Goal: Transaction & Acquisition: Purchase product/service

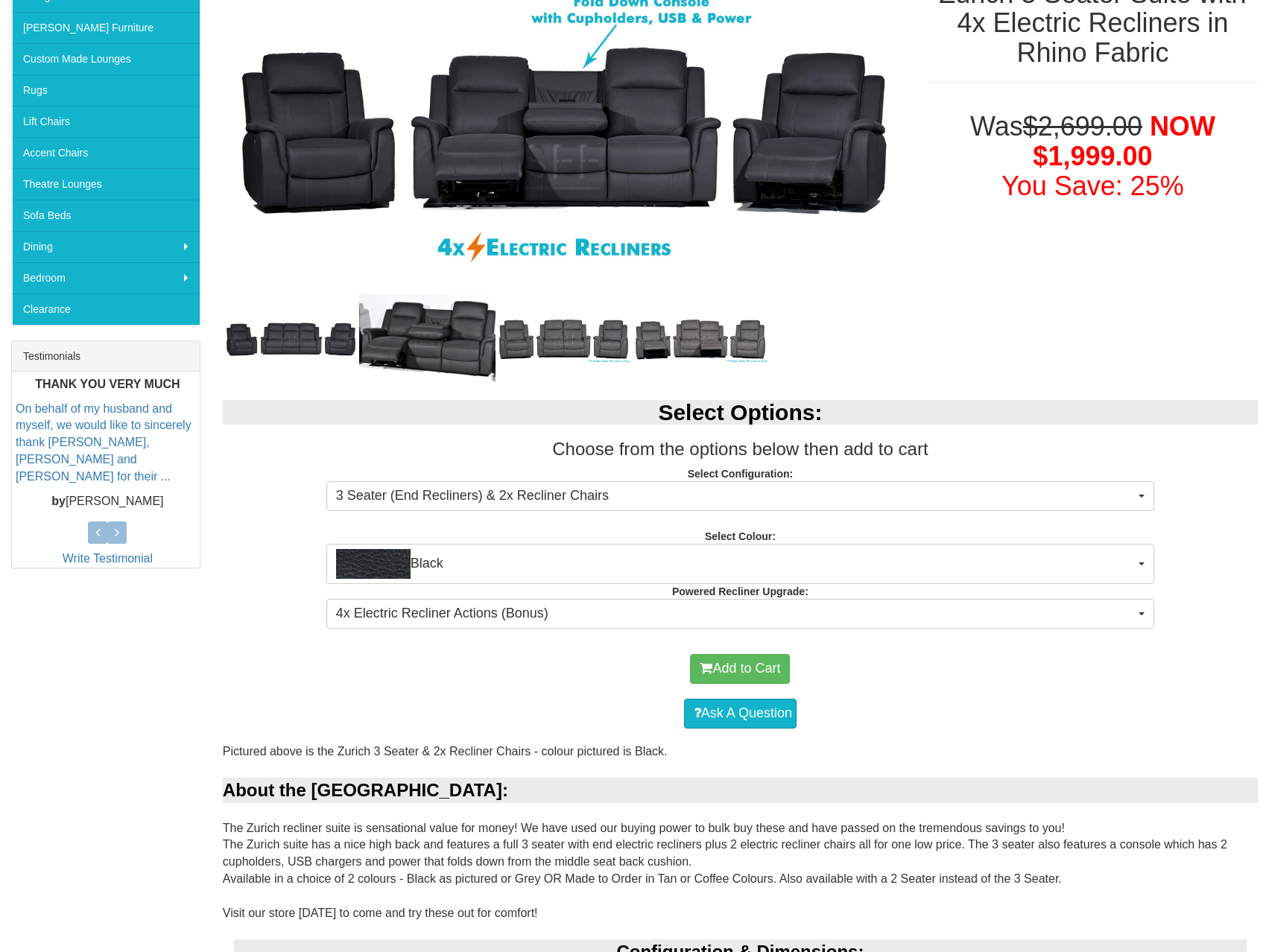
scroll to position [299, 0]
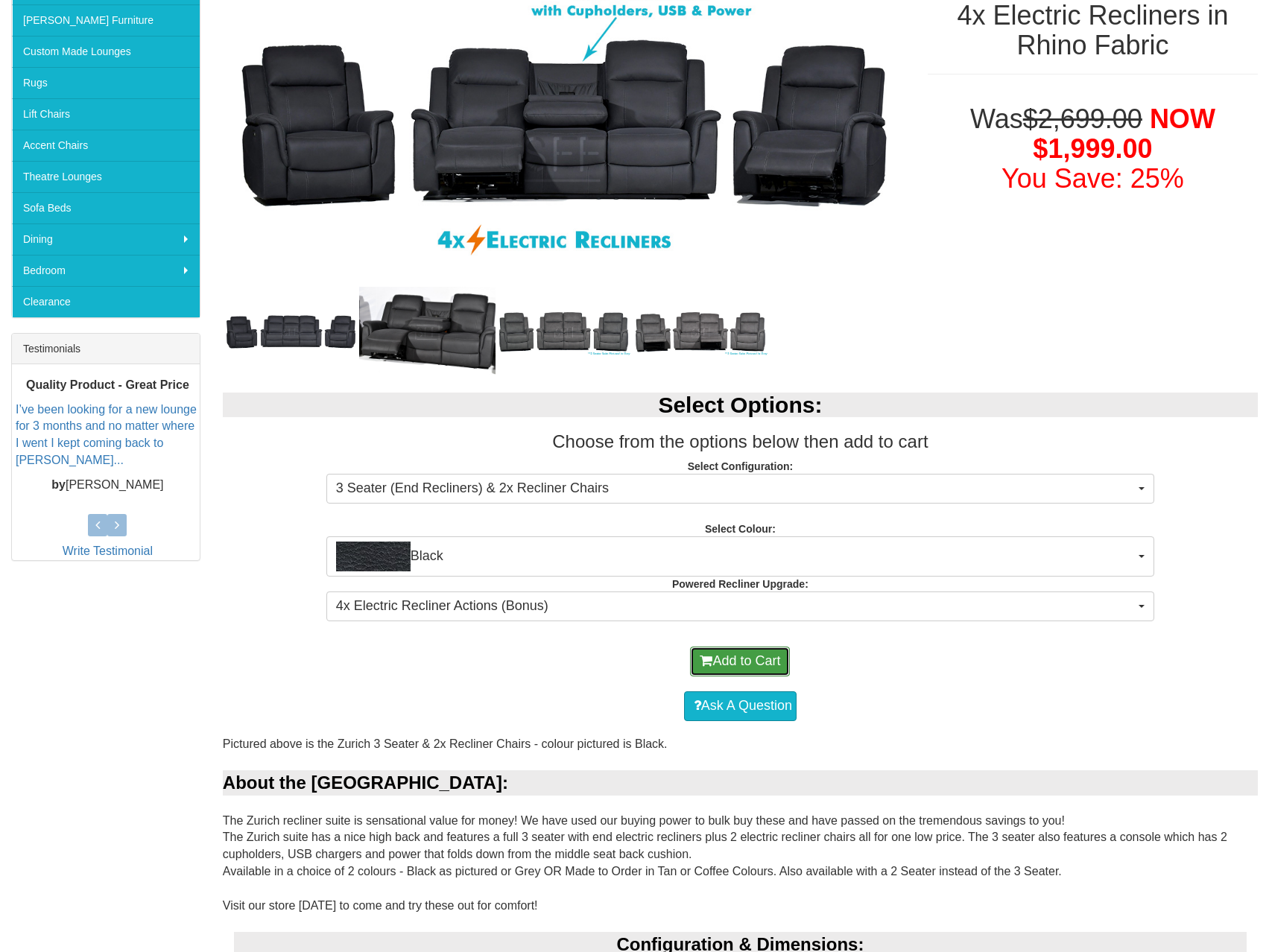
click at [738, 658] on button "Add to Cart" at bounding box center [740, 661] width 100 height 29
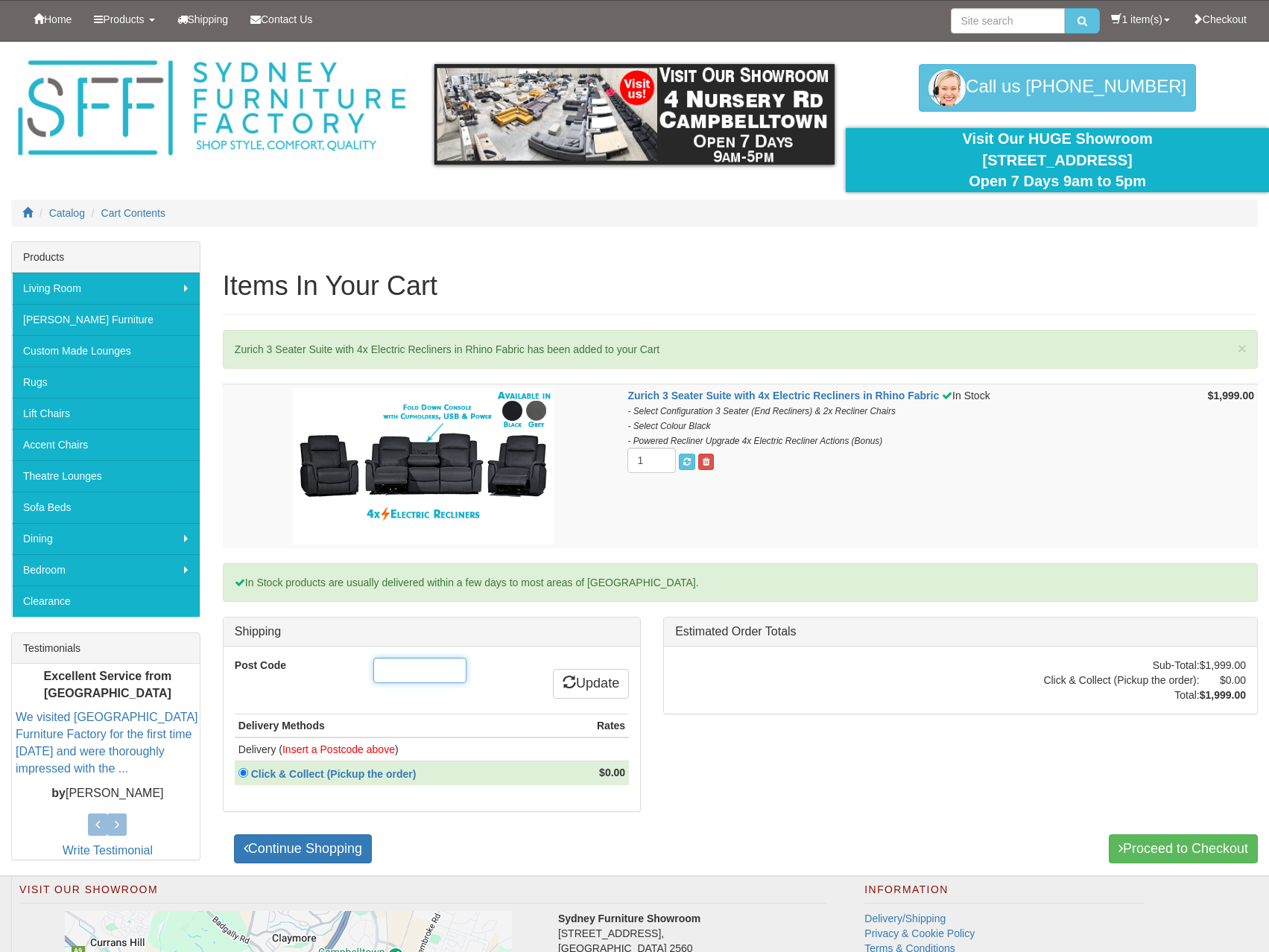
click at [407, 677] on input "Post Code" at bounding box center [419, 671] width 93 height 26
type input "2179"
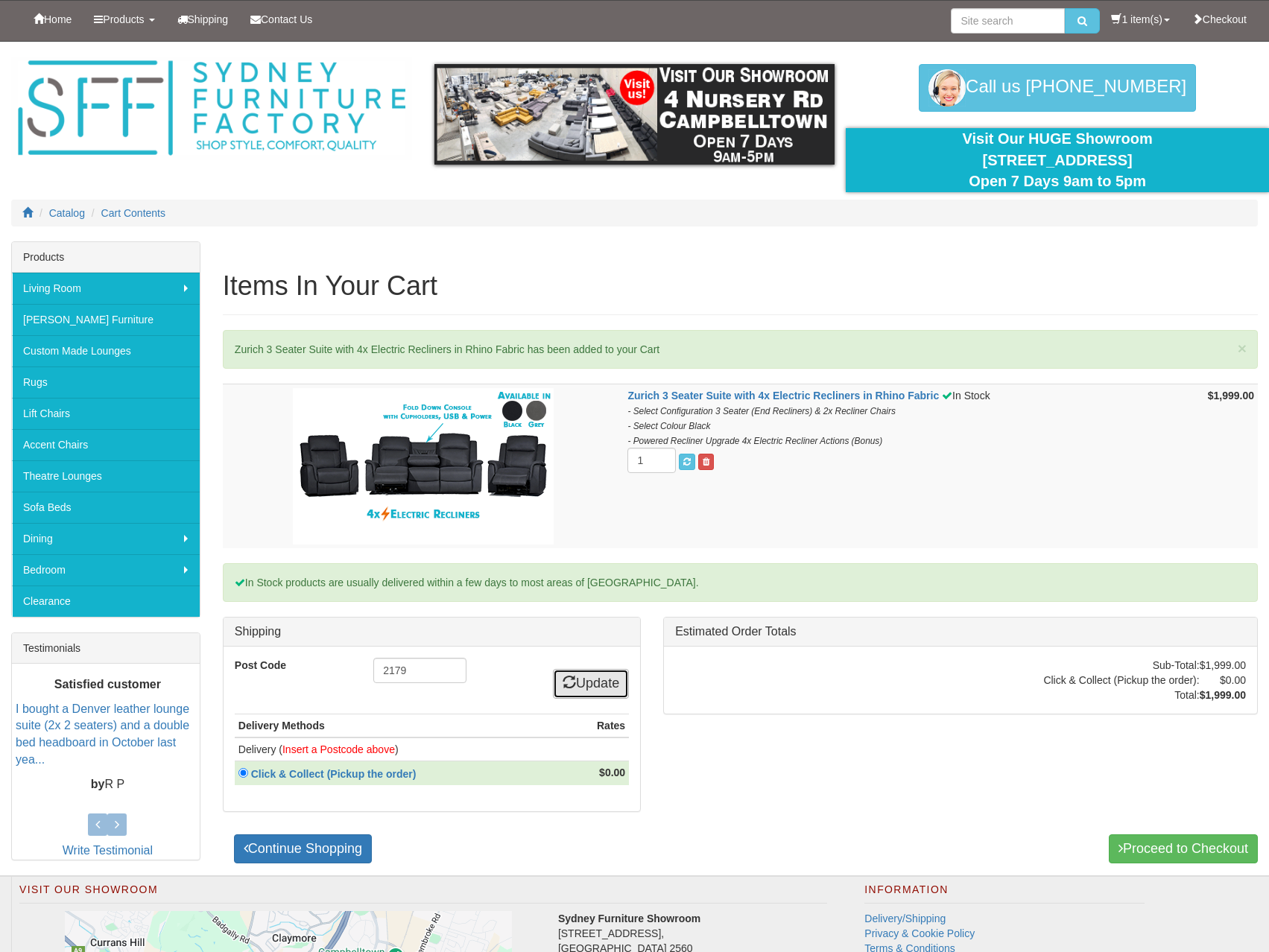
click at [568, 681] on icon at bounding box center [570, 682] width 14 height 14
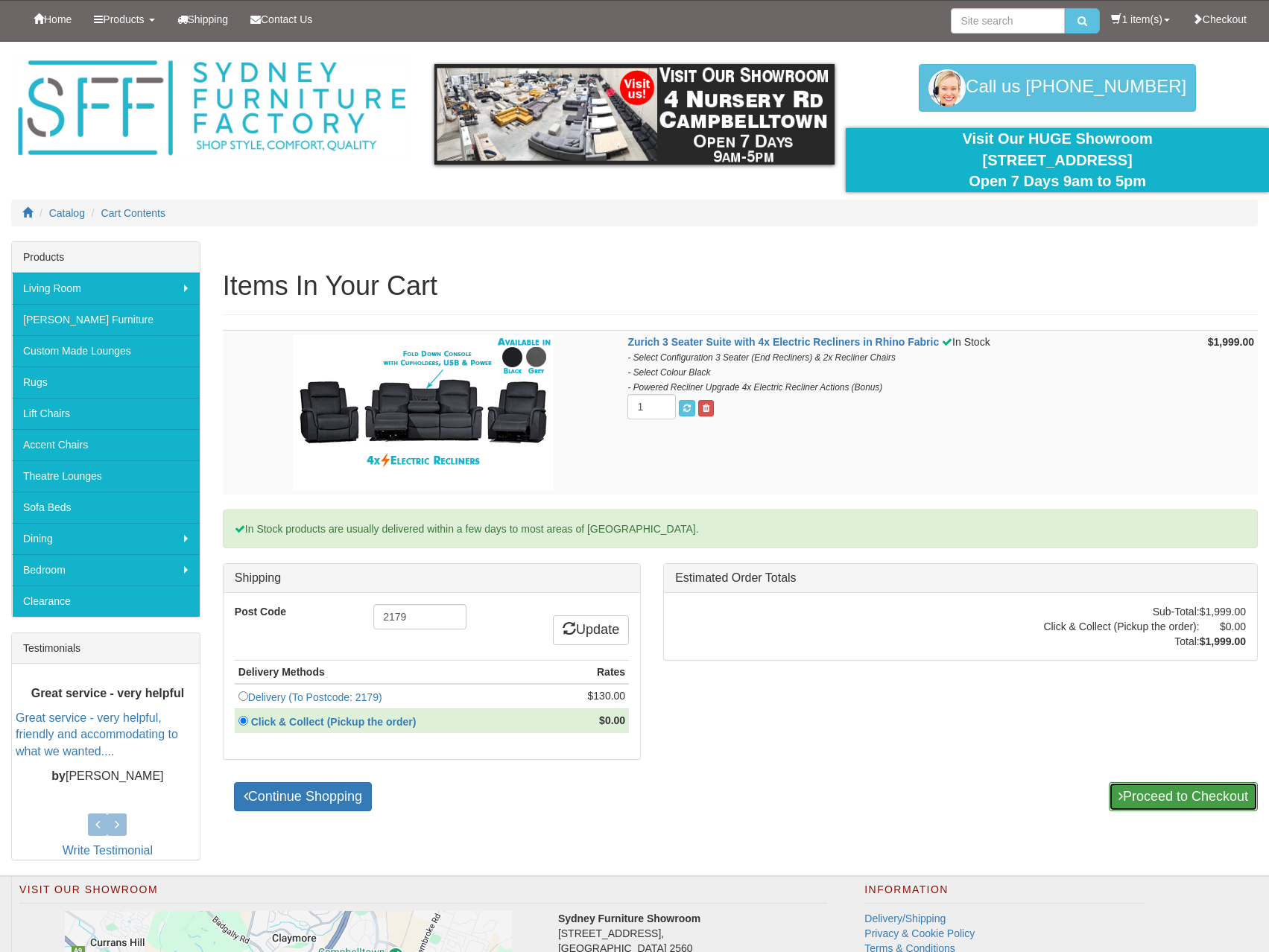
click at [1159, 794] on link "Proceed to Checkout" at bounding box center [1183, 796] width 149 height 29
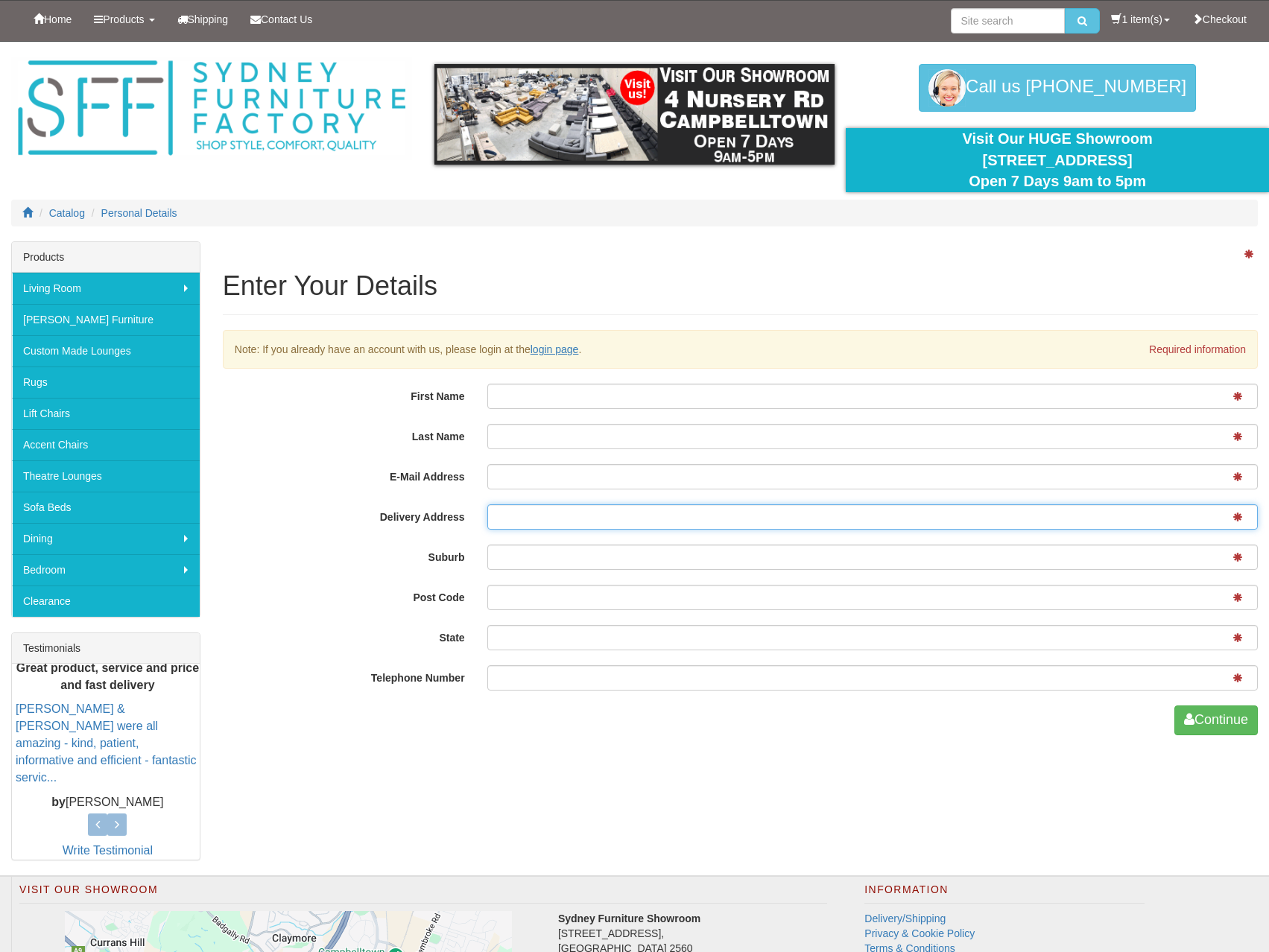
click at [583, 517] on input "Delivery Address" at bounding box center [873, 518] width 771 height 26
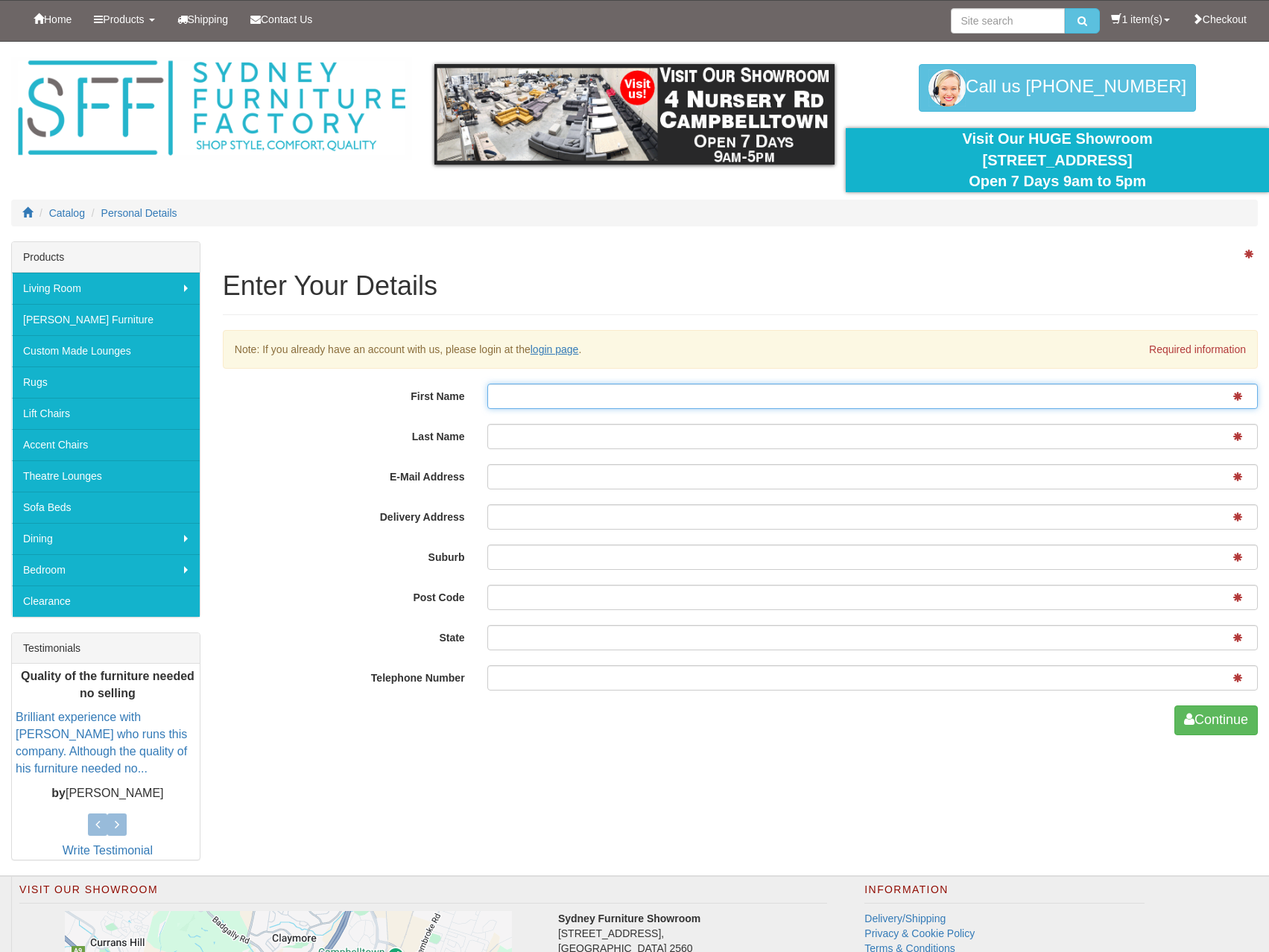
click at [513, 394] on input "First Name" at bounding box center [873, 397] width 771 height 26
type input "Sabrina"
type input "Patmore"
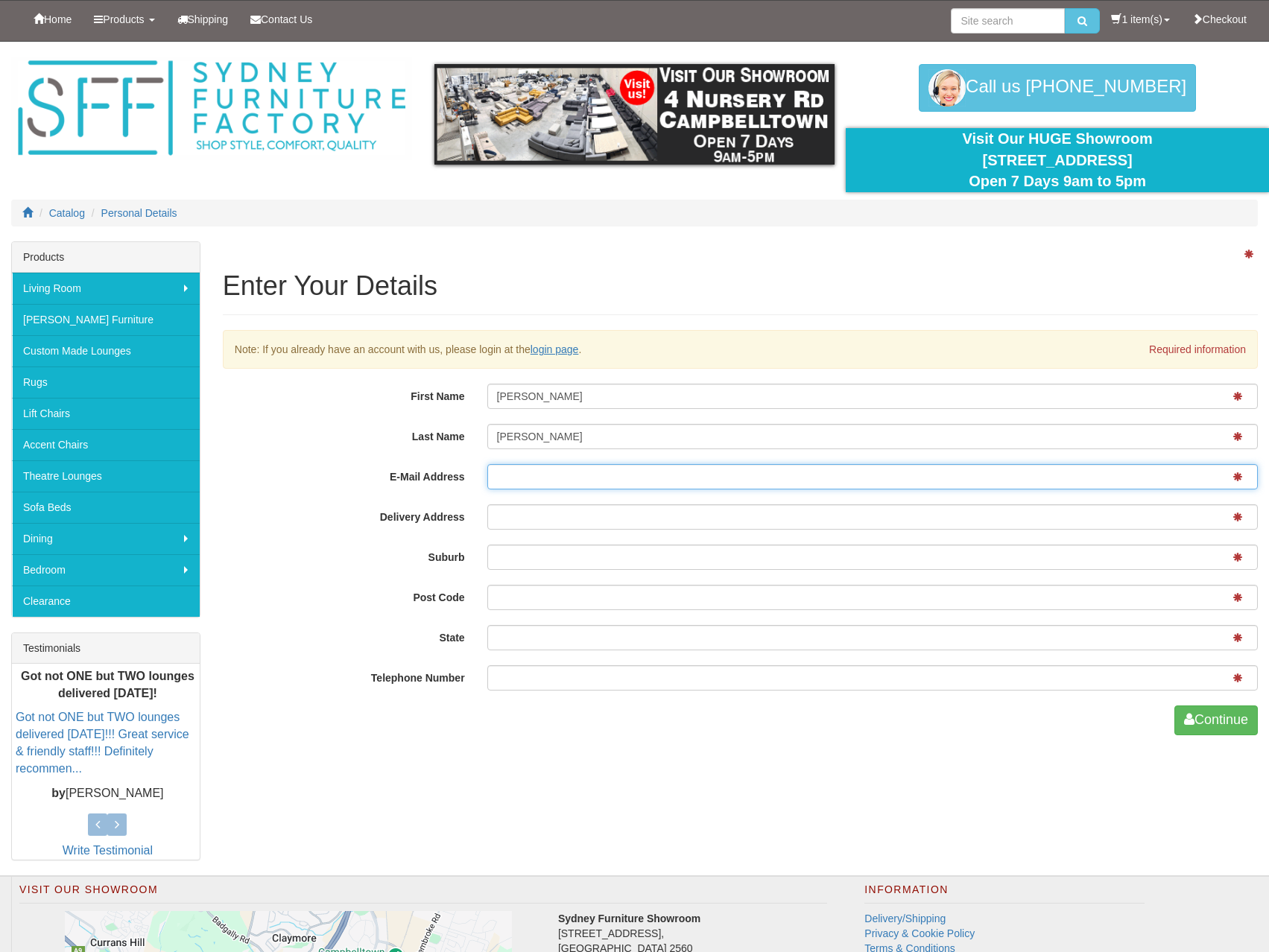
click at [511, 484] on input "E-Mail Address" at bounding box center [873, 477] width 771 height 26
click at [522, 474] on input "E-Mail Address" at bounding box center [873, 477] width 771 height 26
paste input "SABRINA-PATMORE@BIGPOND.COM"
type input "SABRINA-PATMORE@BIGPOND.COM"
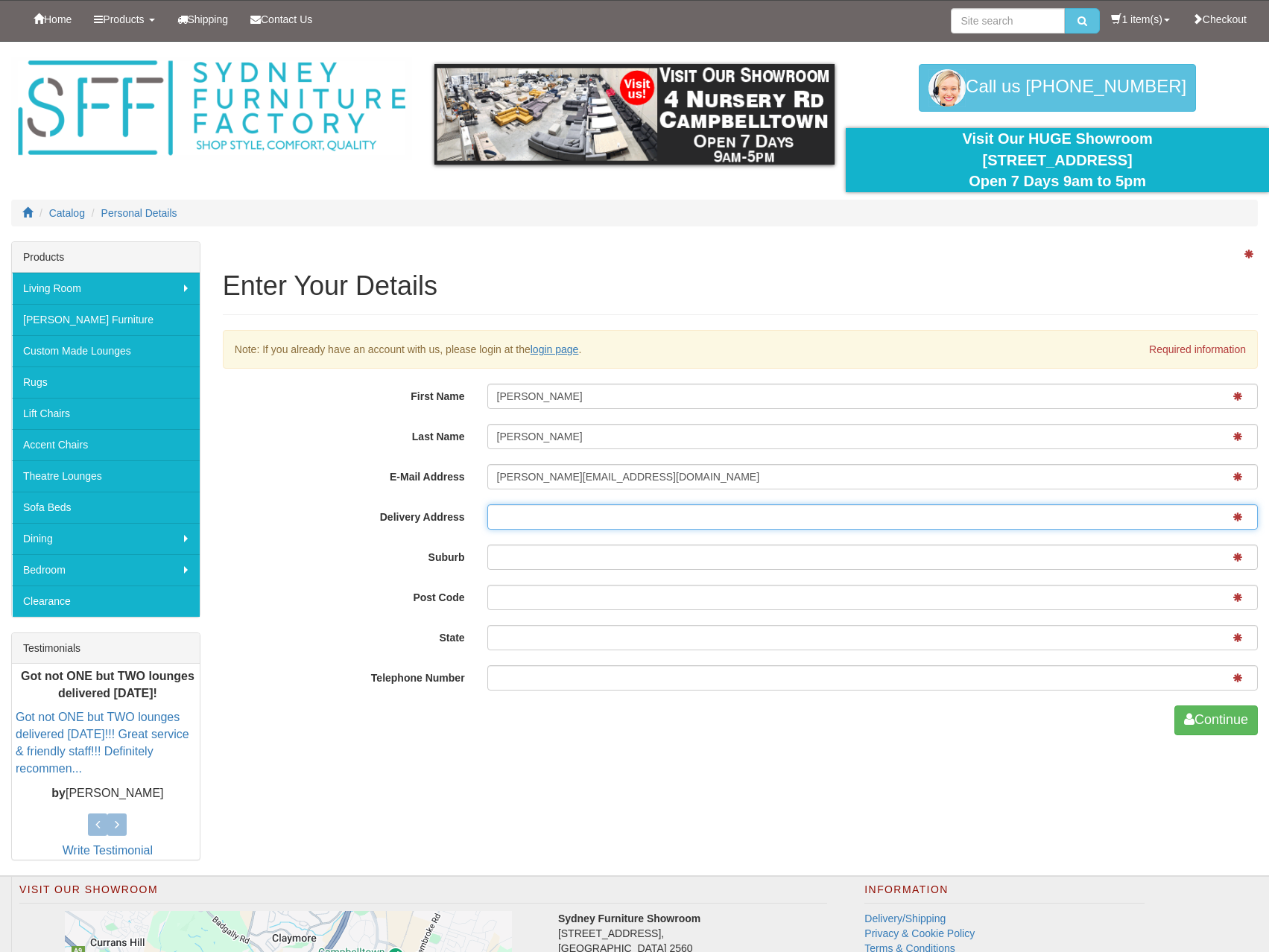
click at [531, 517] on input "Delivery Address" at bounding box center [873, 518] width 771 height 26
click at [508, 517] on input "Delivery Address" at bounding box center [873, 518] width 771 height 26
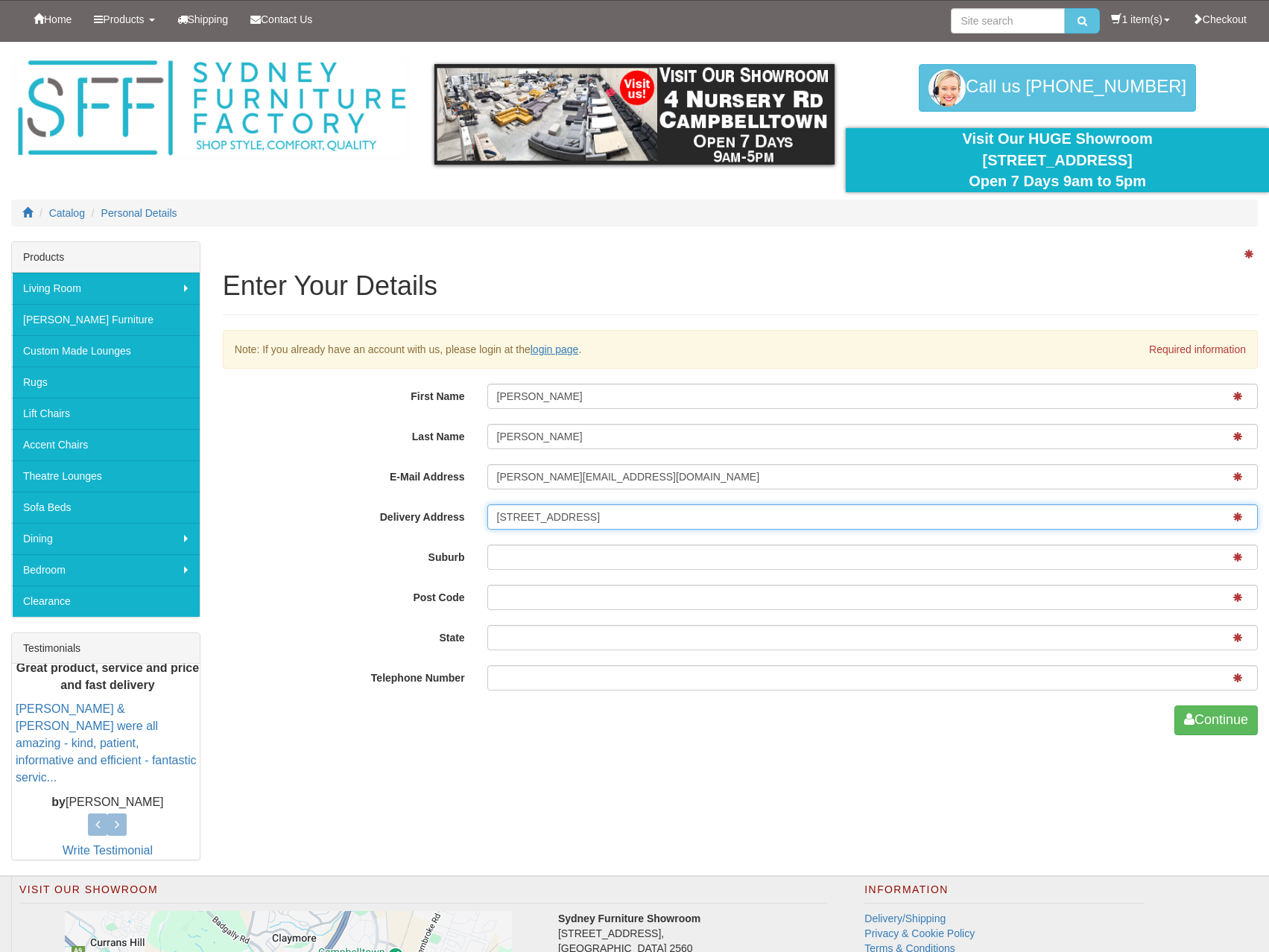
type input "[STREET_ADDRESS]"
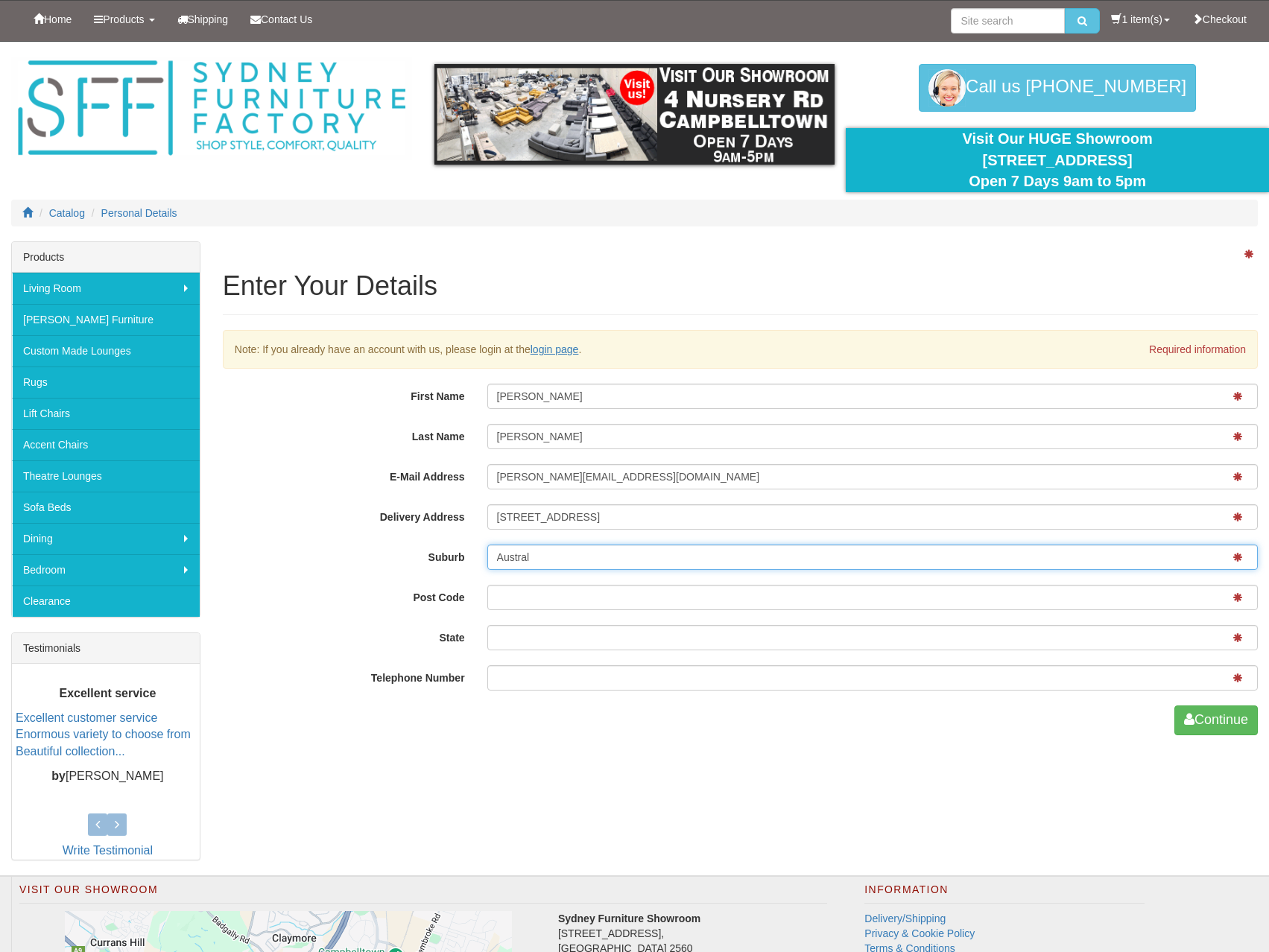
type input "Austral"
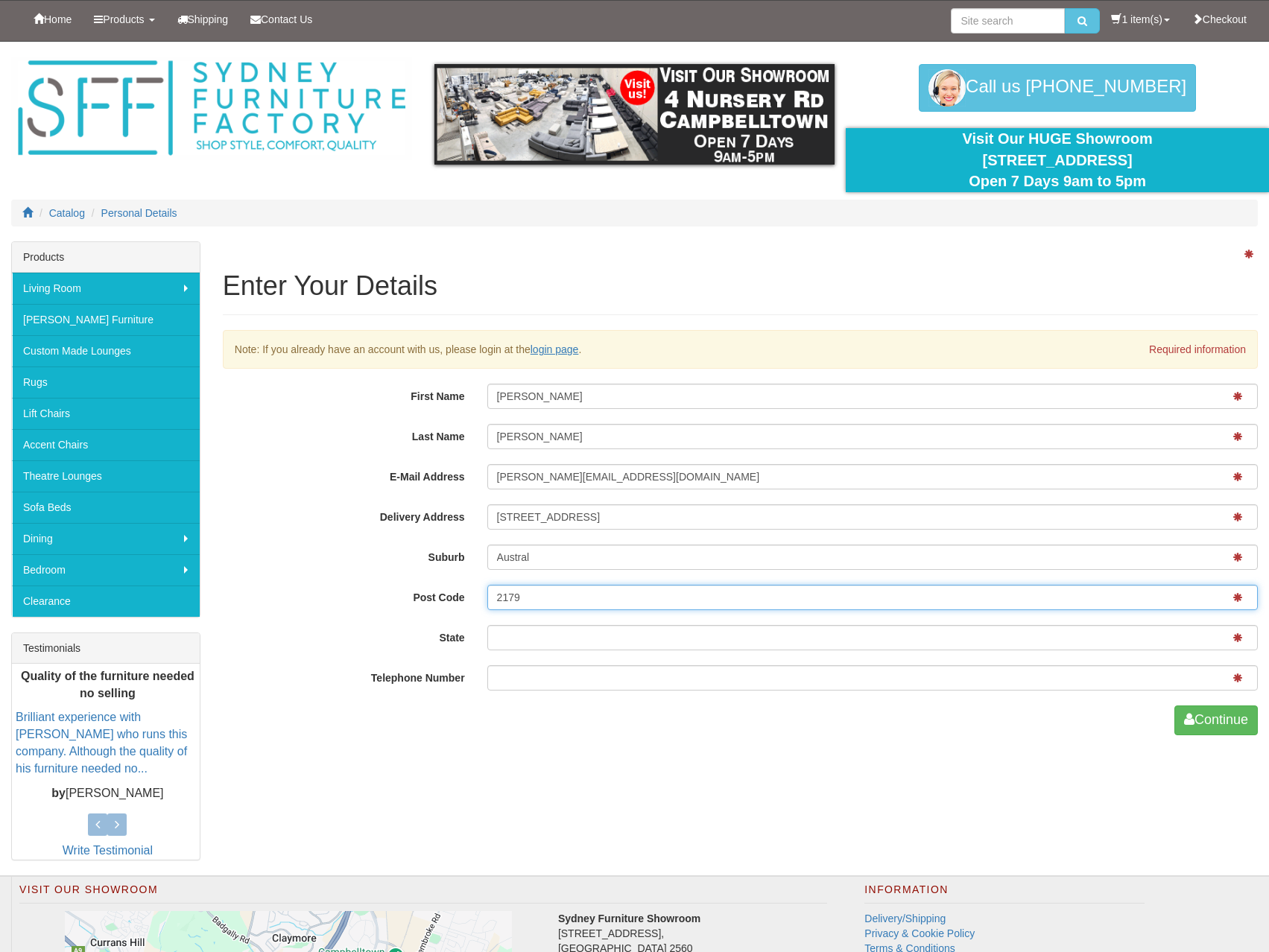
type input "2179"
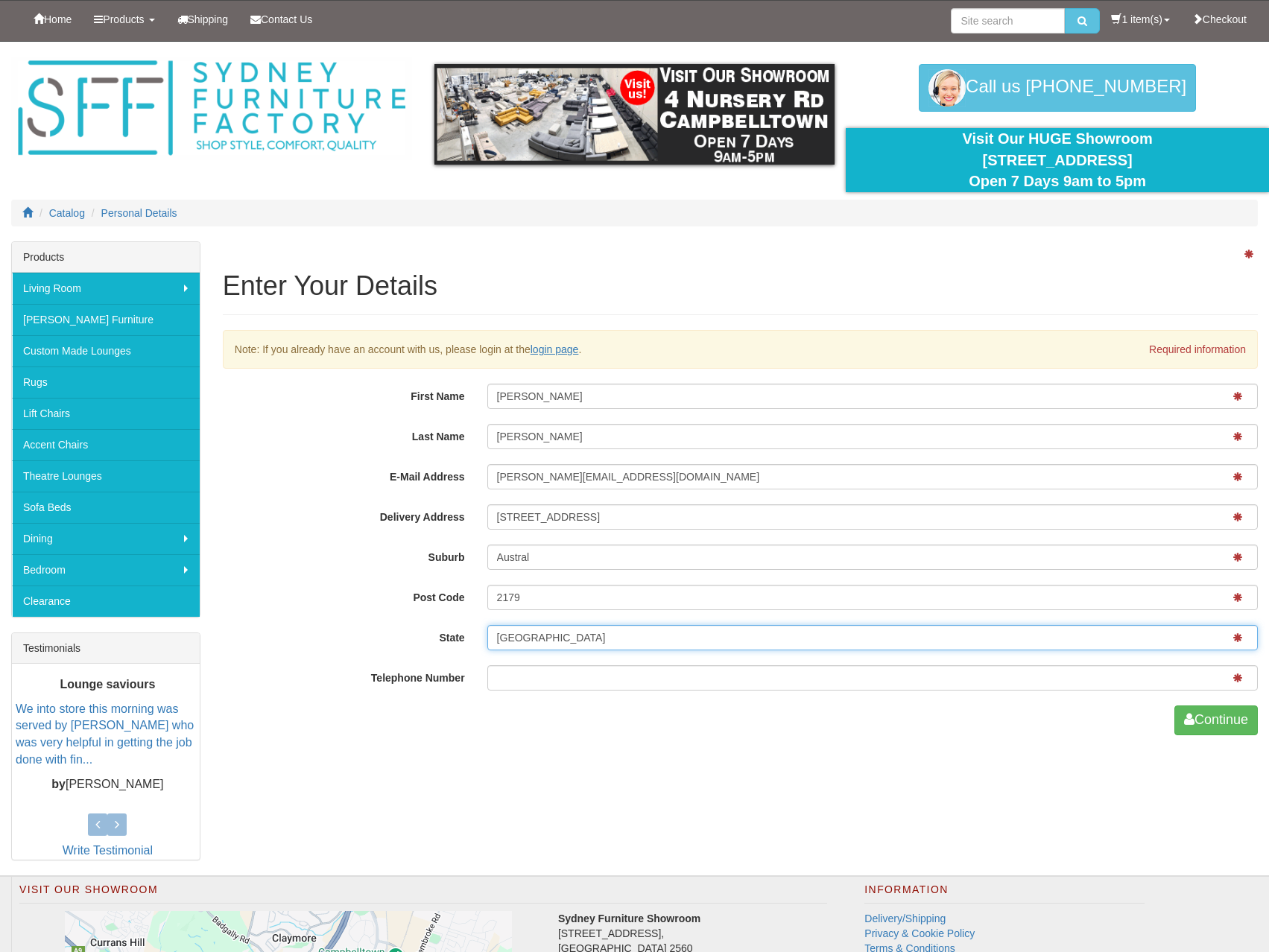
type input "NSW"
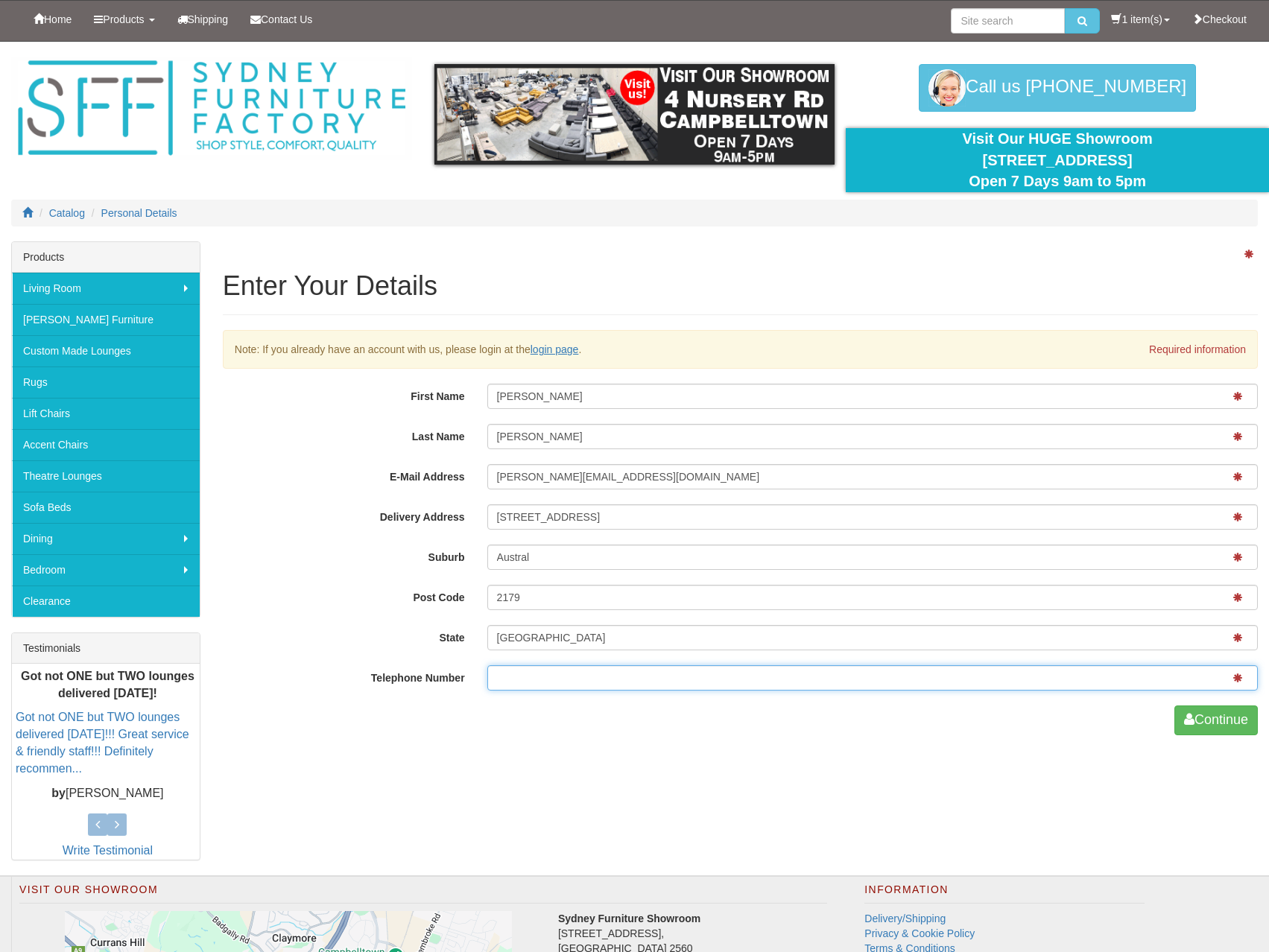
click at [503, 683] on input "Telephone Number" at bounding box center [873, 678] width 771 height 26
paste input "0451304355"
type input "0451304355"
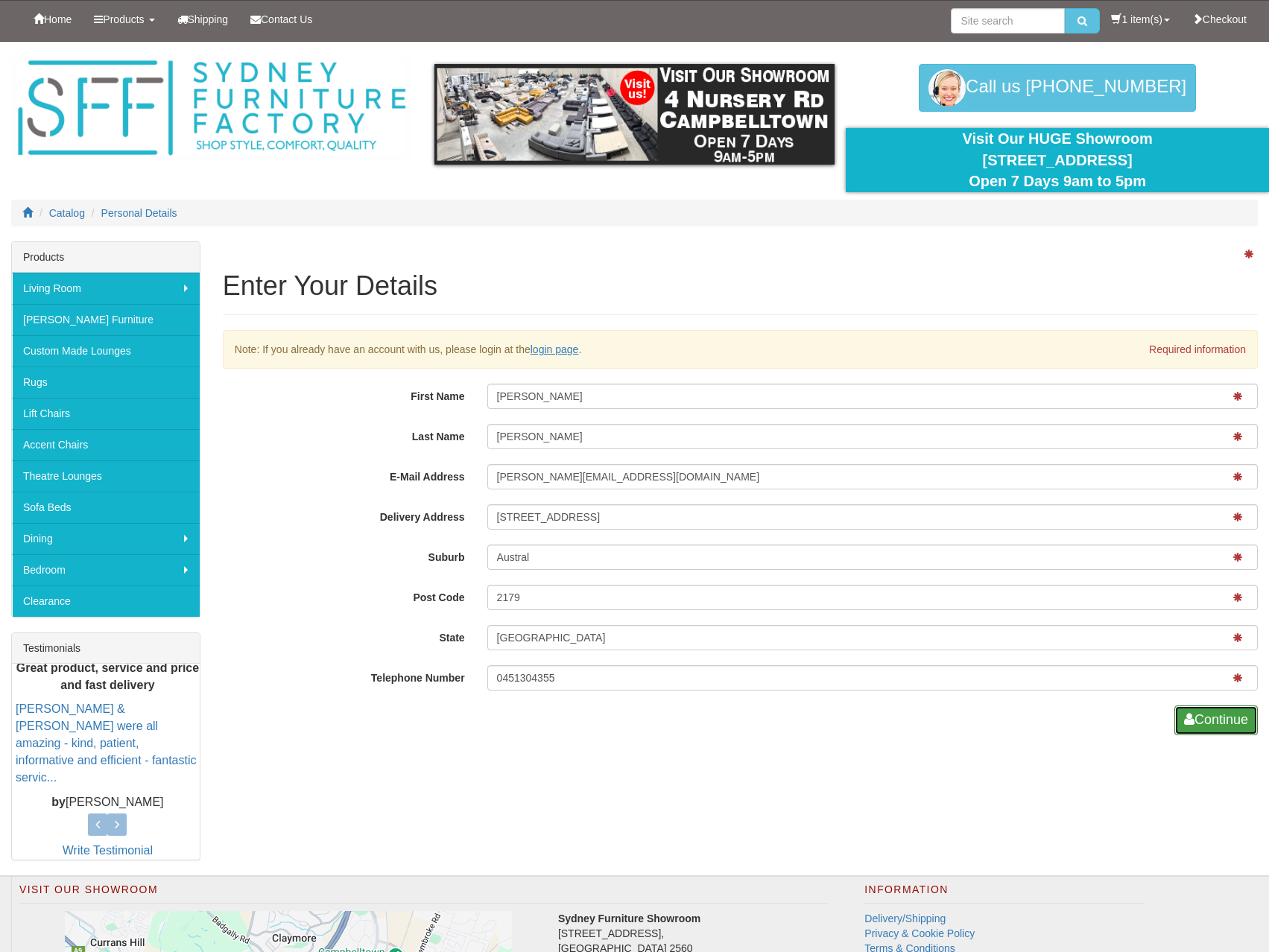
click at [1219, 723] on button "Continue" at bounding box center [1216, 720] width 83 height 29
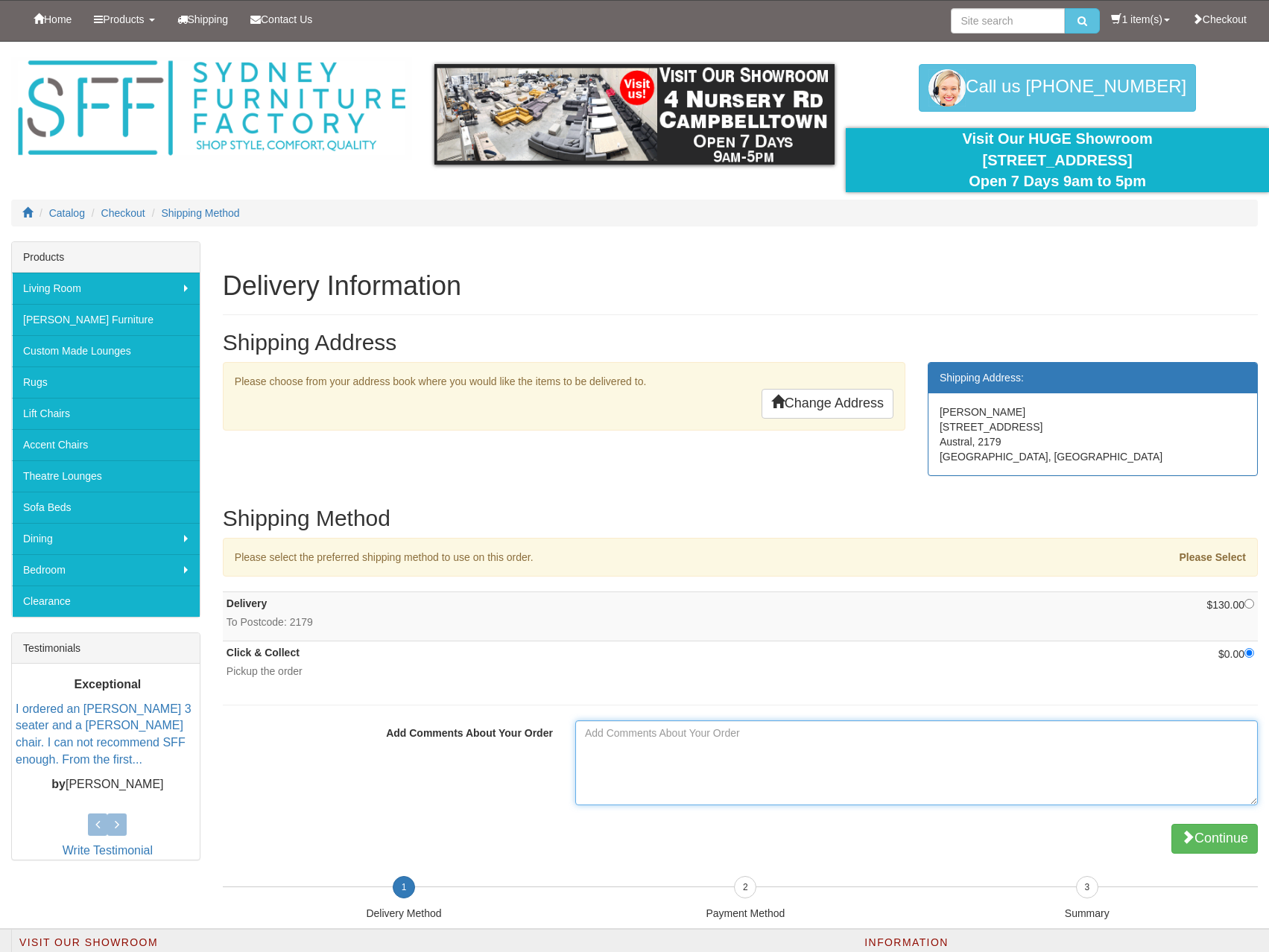
click at [728, 742] on textarea "Add Comments About Your Order" at bounding box center [916, 763] width 682 height 85
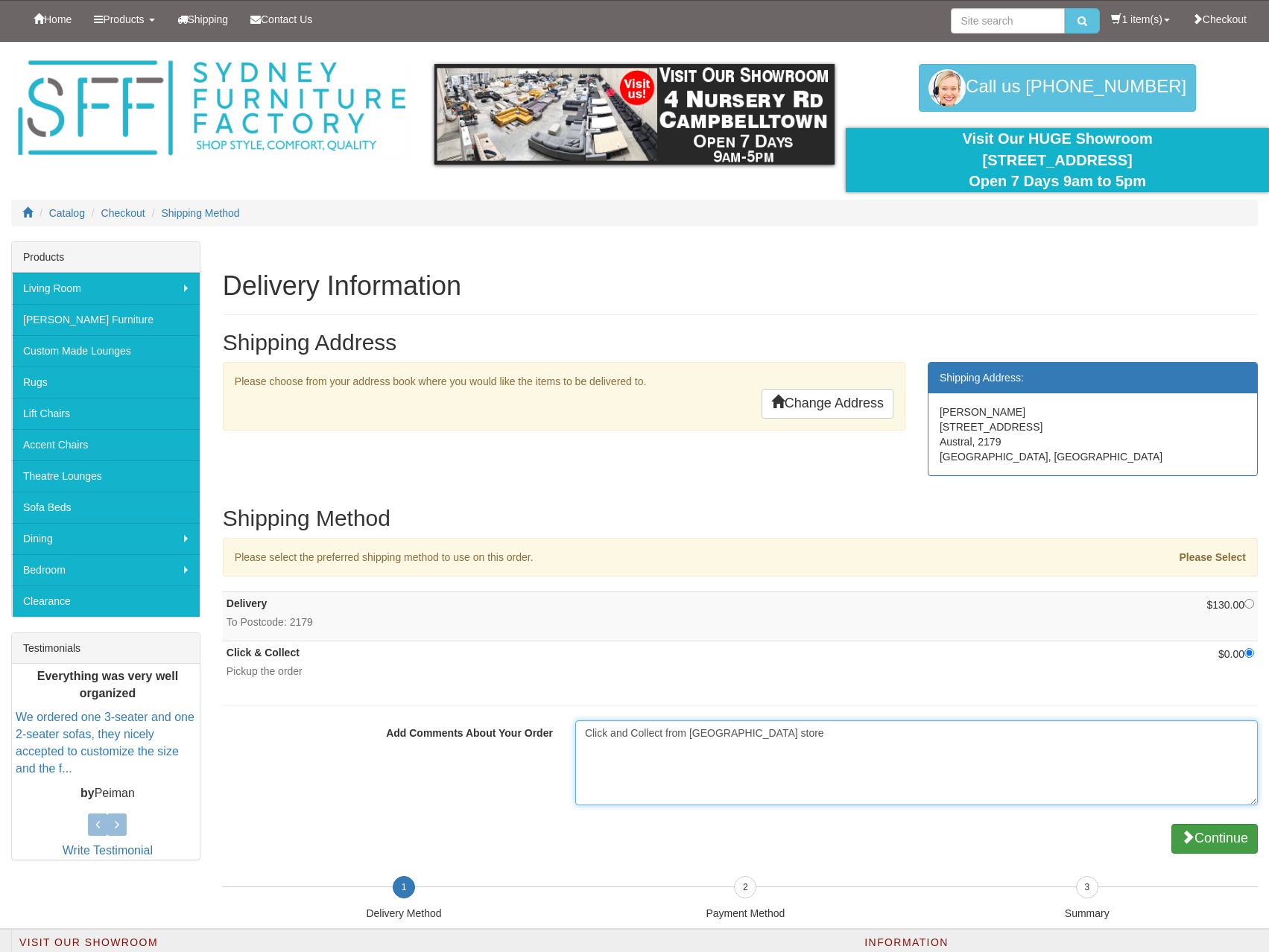
type textarea "Click and Collect from Campbelltown store"
click at [1231, 837] on button "Continue" at bounding box center [1215, 839] width 86 height 29
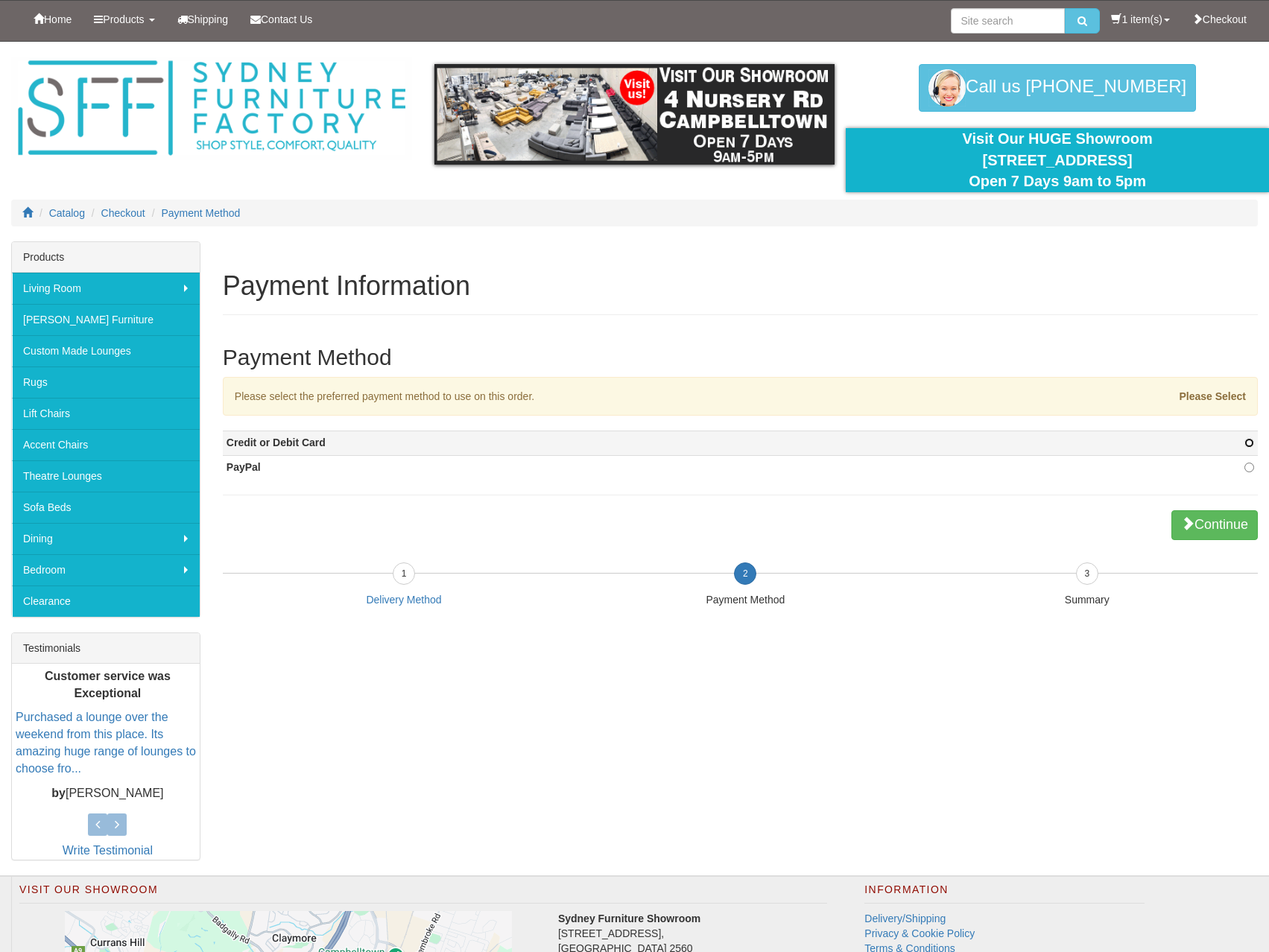
click at [1249, 440] on input "radio" at bounding box center [1249, 443] width 10 height 10
radio input "true"
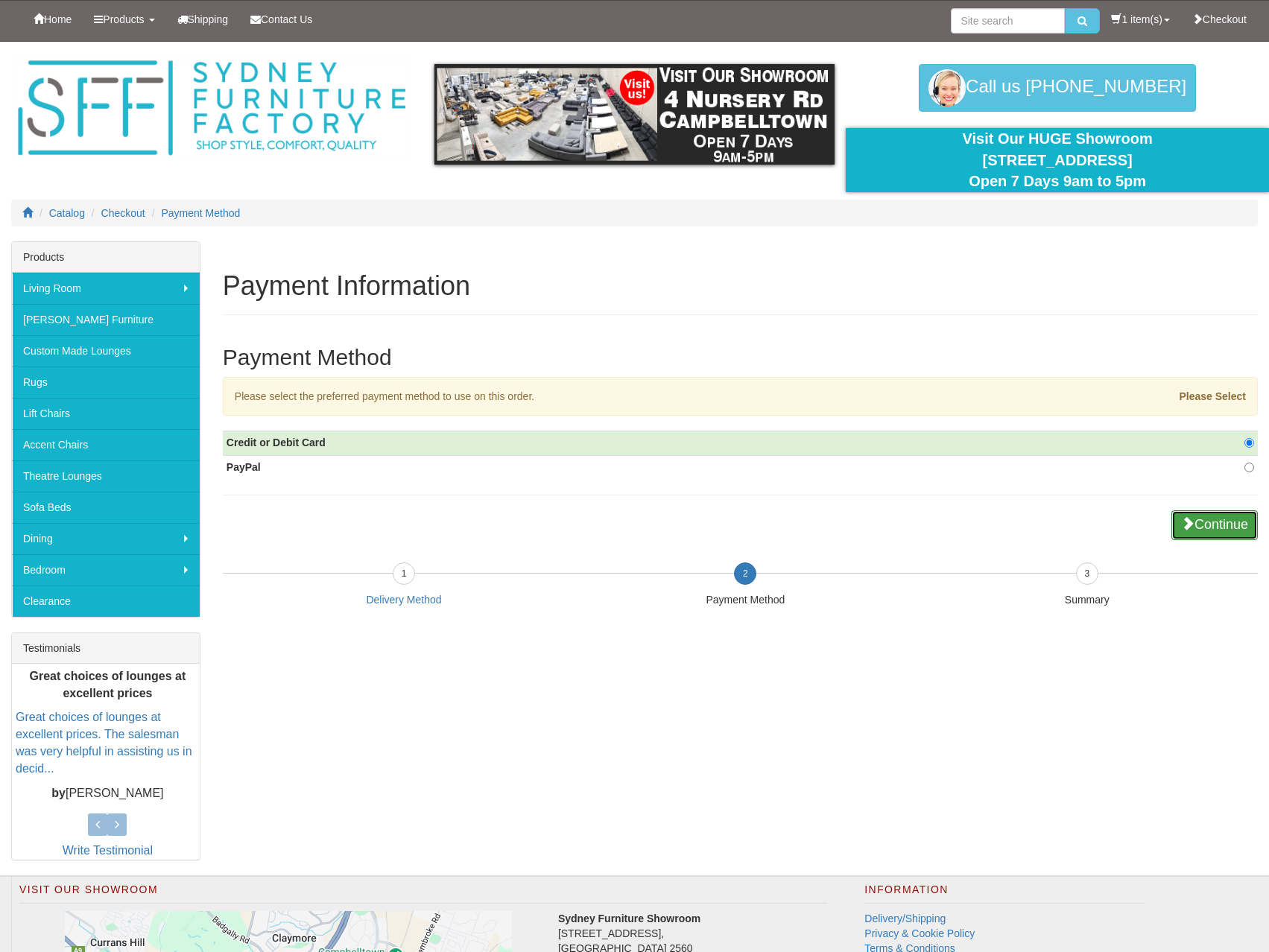
click at [1223, 525] on button "Continue" at bounding box center [1215, 525] width 86 height 29
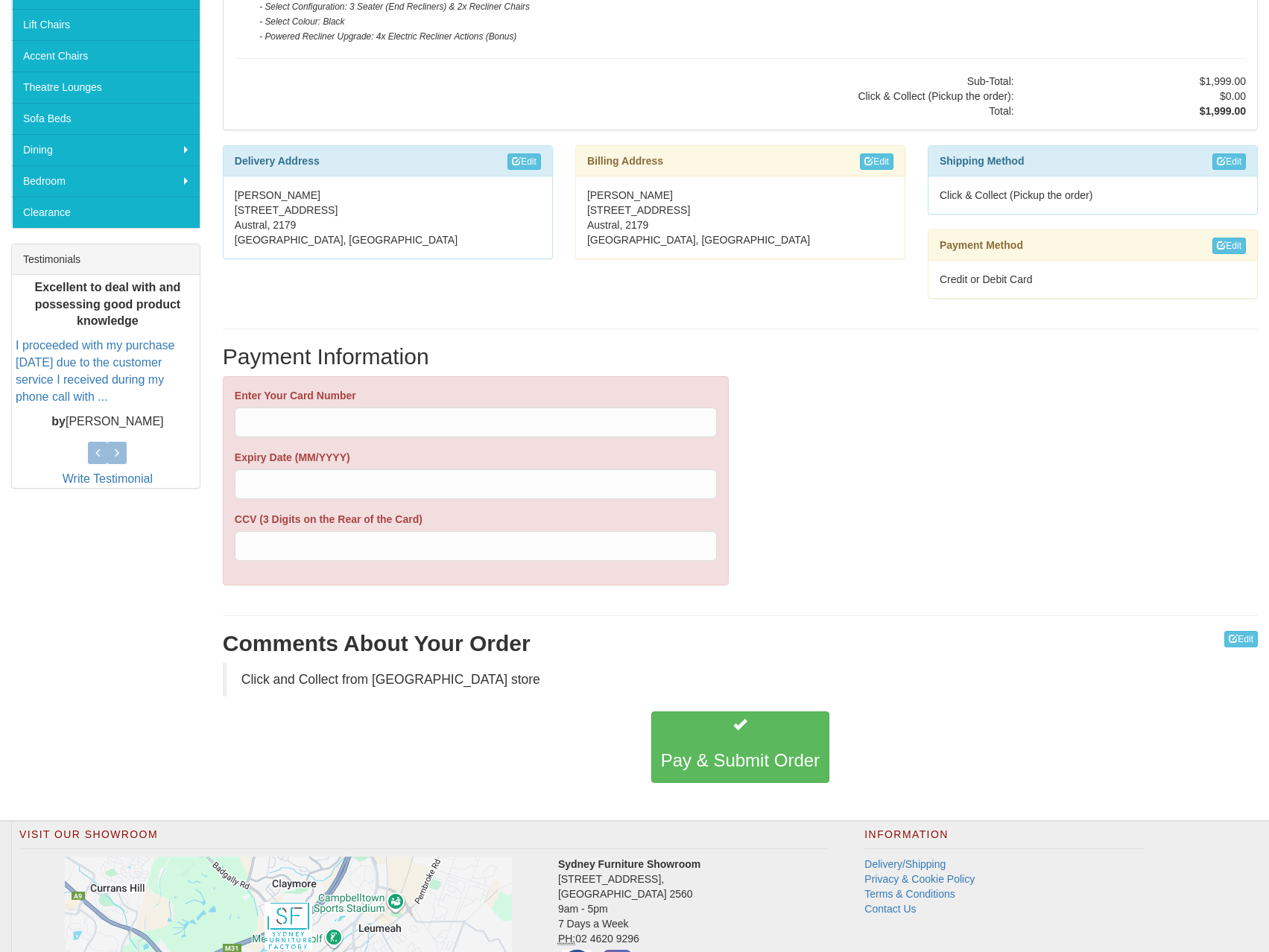
scroll to position [397, 0]
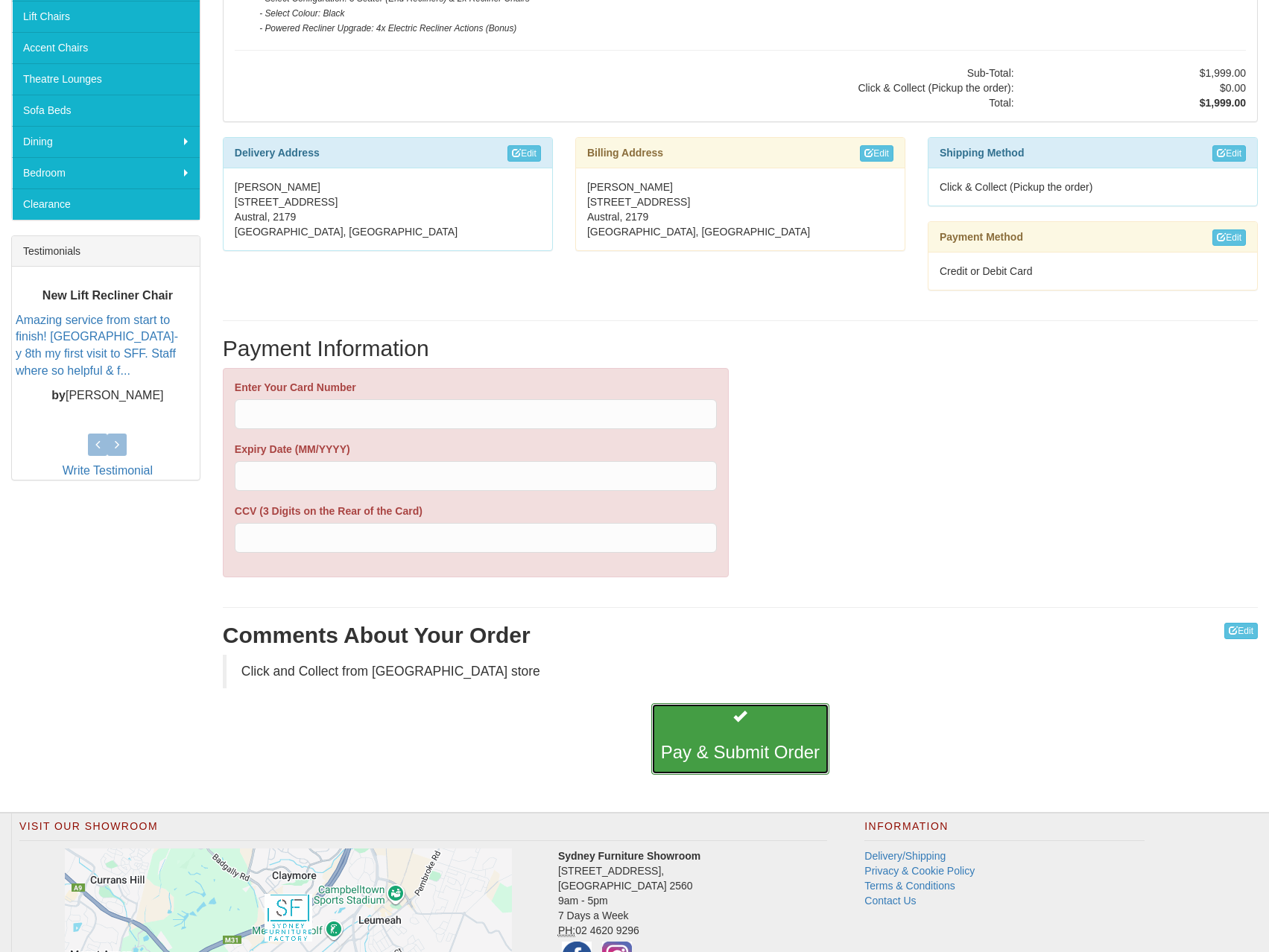
click at [736, 737] on button "Pay & Submit Order" at bounding box center [741, 739] width 178 height 72
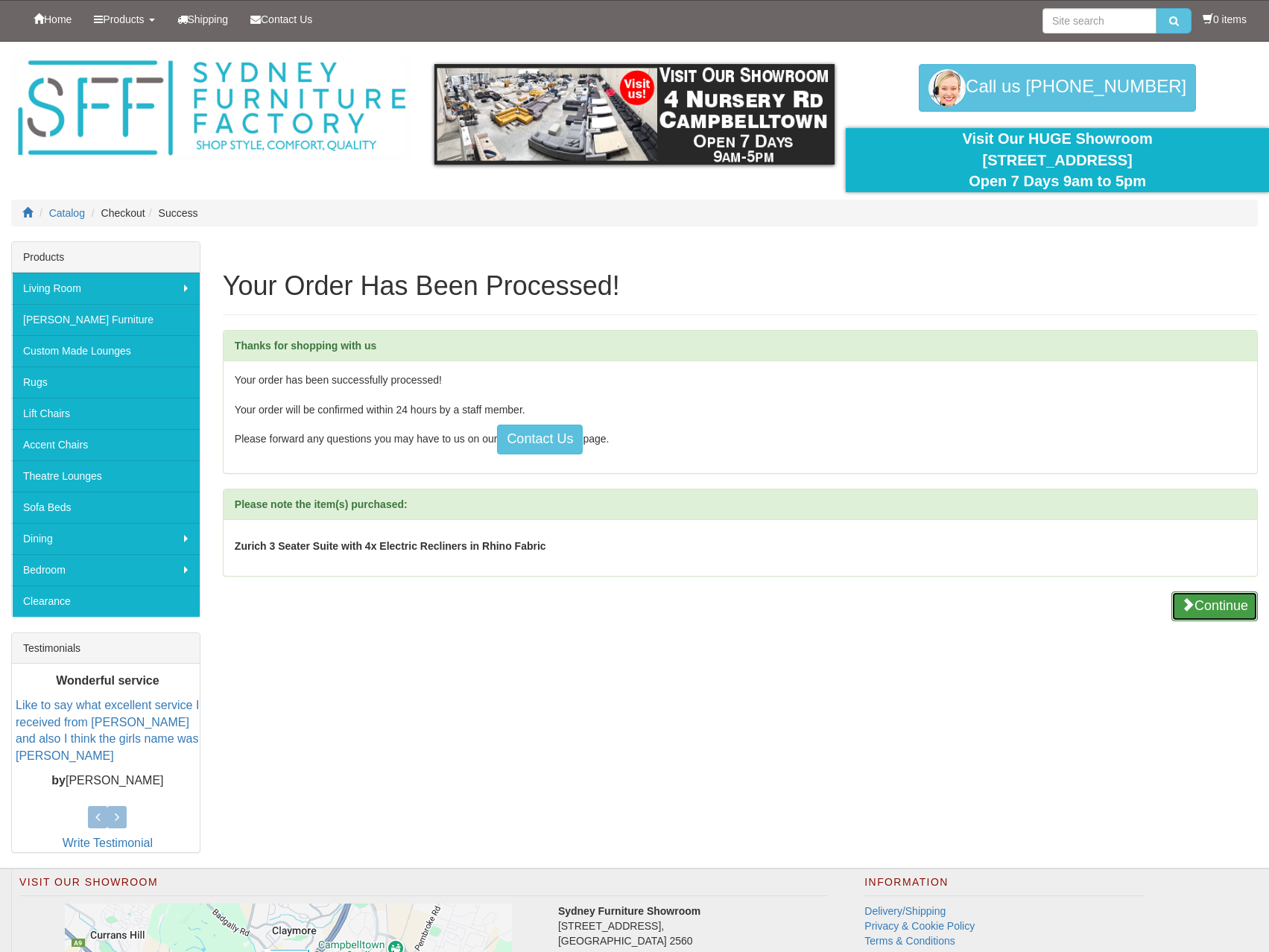
click at [1222, 602] on button "Continue" at bounding box center [1215, 606] width 86 height 29
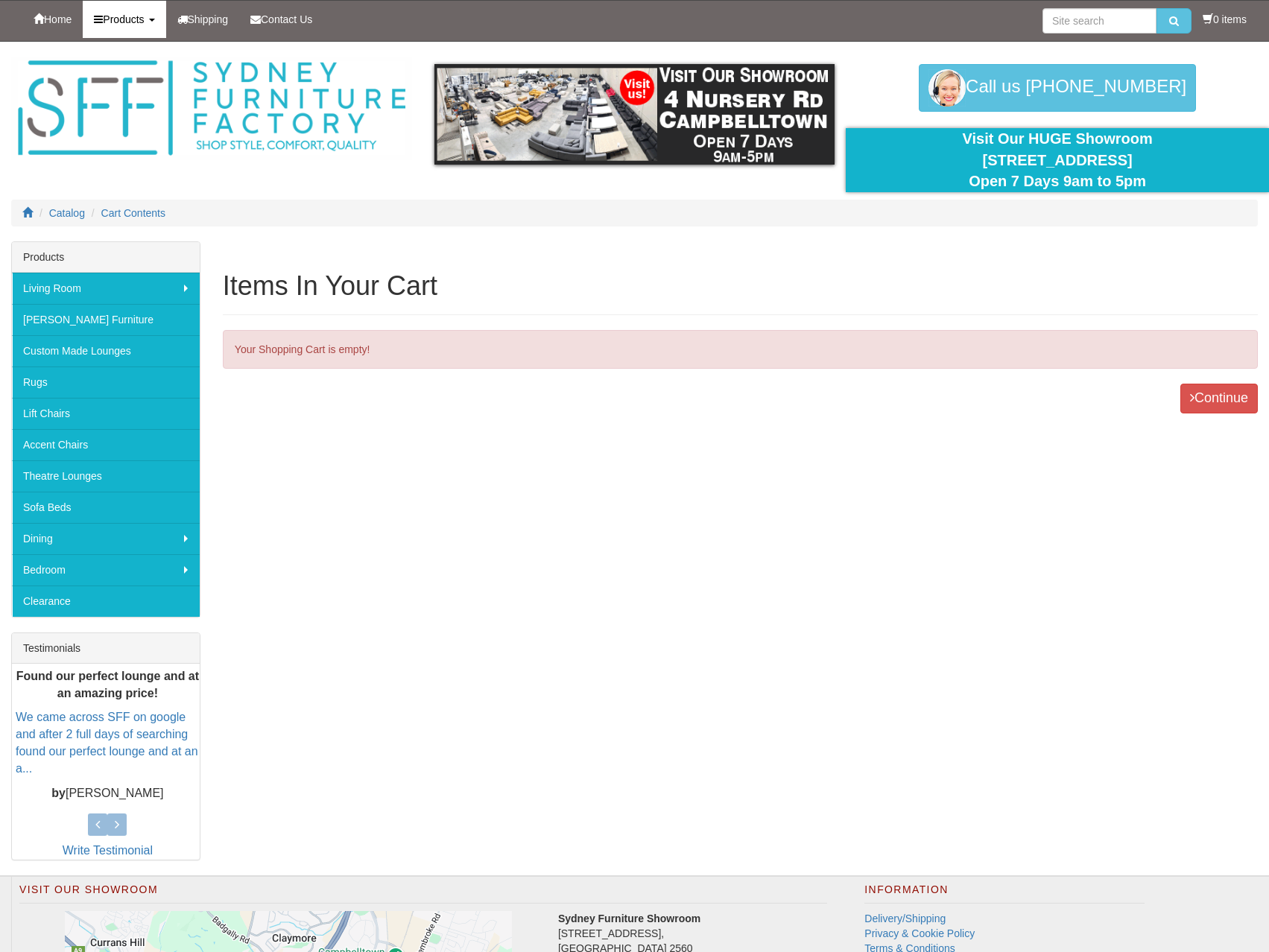
click at [156, 23] on link "Products" at bounding box center [123, 19] width 82 height 37
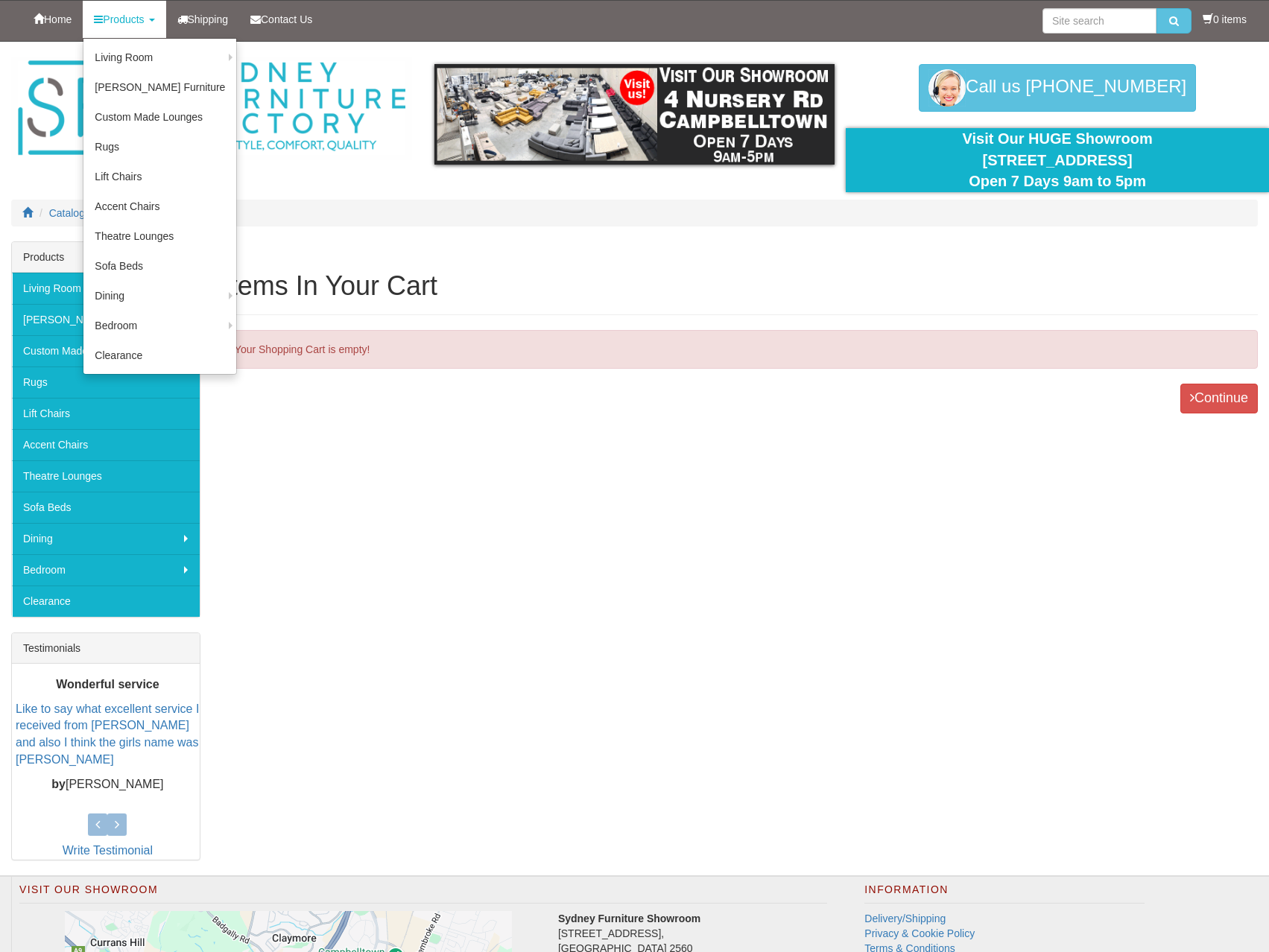
click at [352, 533] on div "Items In Your Cart Your Shopping Cart is empty! Continue Products Living Room […" at bounding box center [634, 558] width 1269 height 634
